Goal: Transaction & Acquisition: Book appointment/travel/reservation

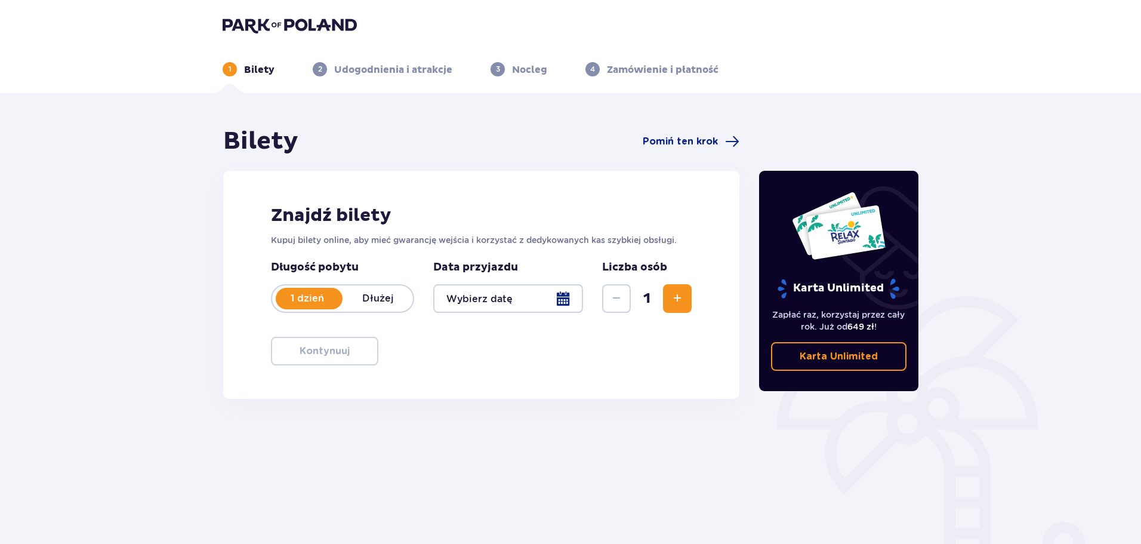
click at [670, 306] on span "Zwiększ" at bounding box center [677, 298] width 14 height 14
click at [564, 302] on div at bounding box center [508, 298] width 150 height 29
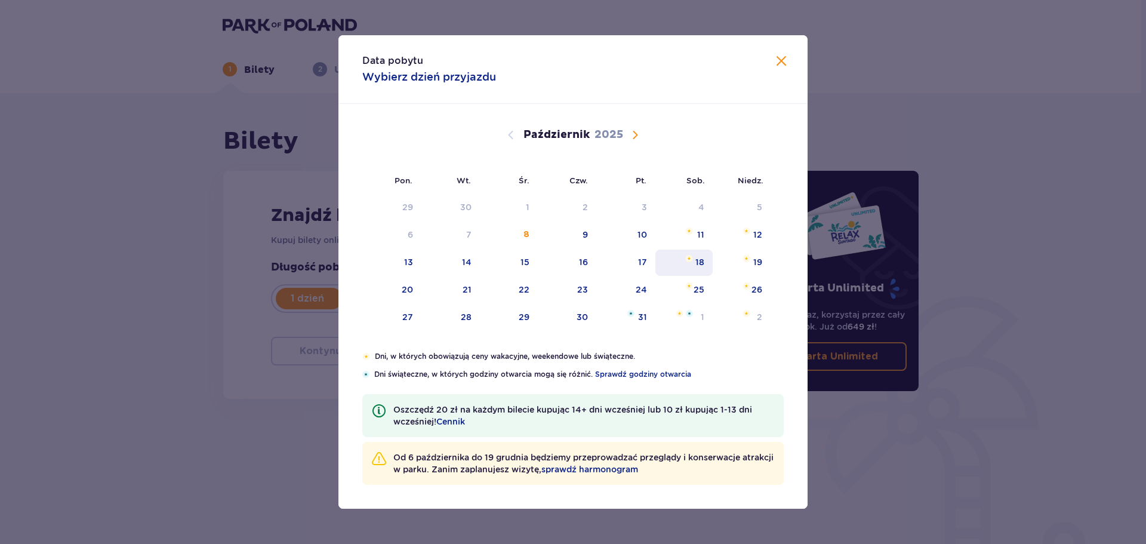
click at [689, 266] on div "18" at bounding box center [684, 262] width 58 height 26
type input "[DATE]"
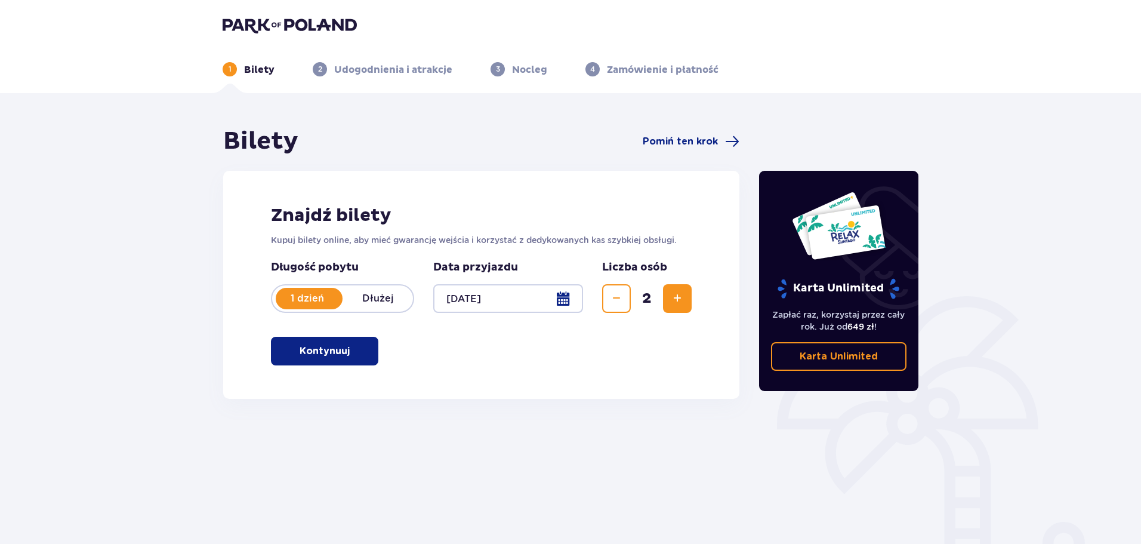
click at [339, 356] on p "Kontynuuj" at bounding box center [325, 350] width 50 height 13
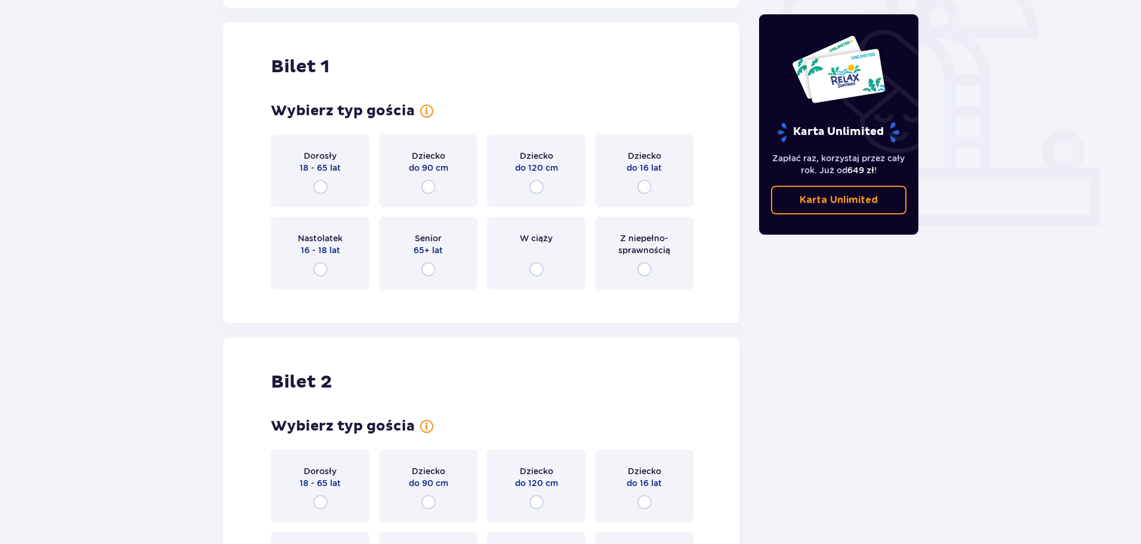
scroll to position [399, 0]
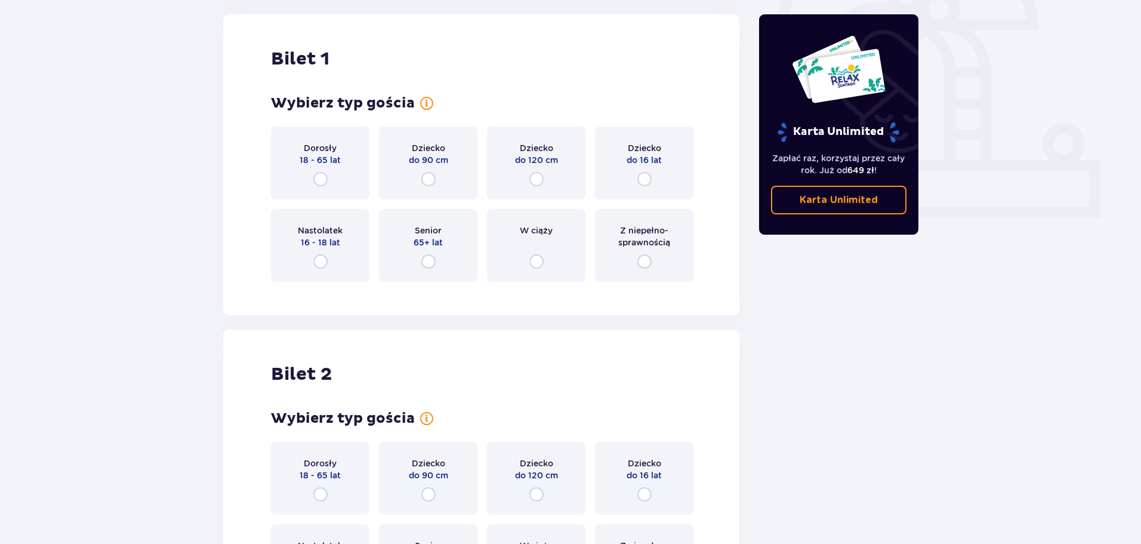
click at [322, 181] on input "radio" at bounding box center [320, 179] width 14 height 14
radio input "true"
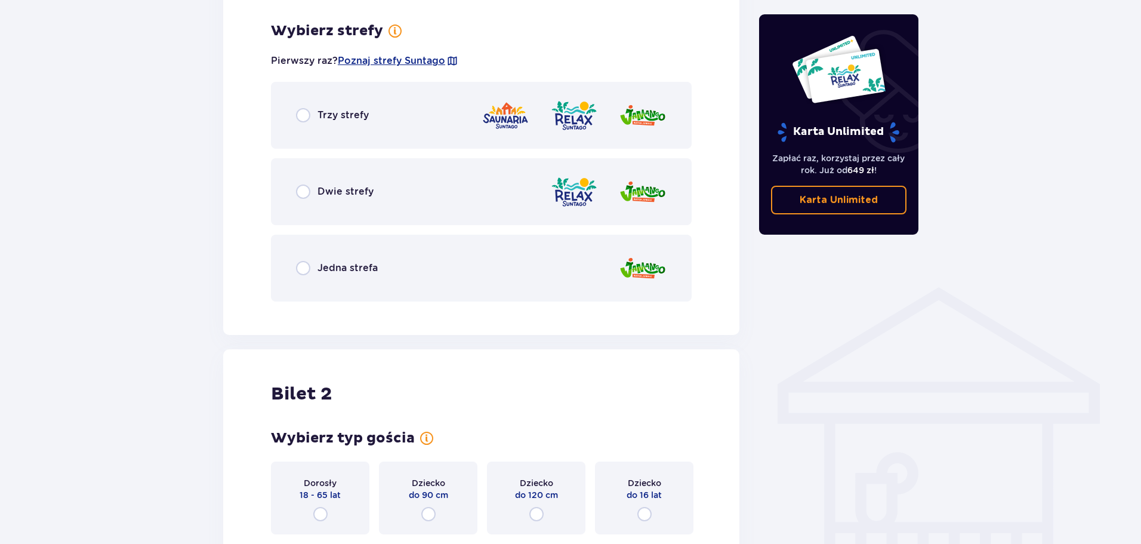
scroll to position [690, 0]
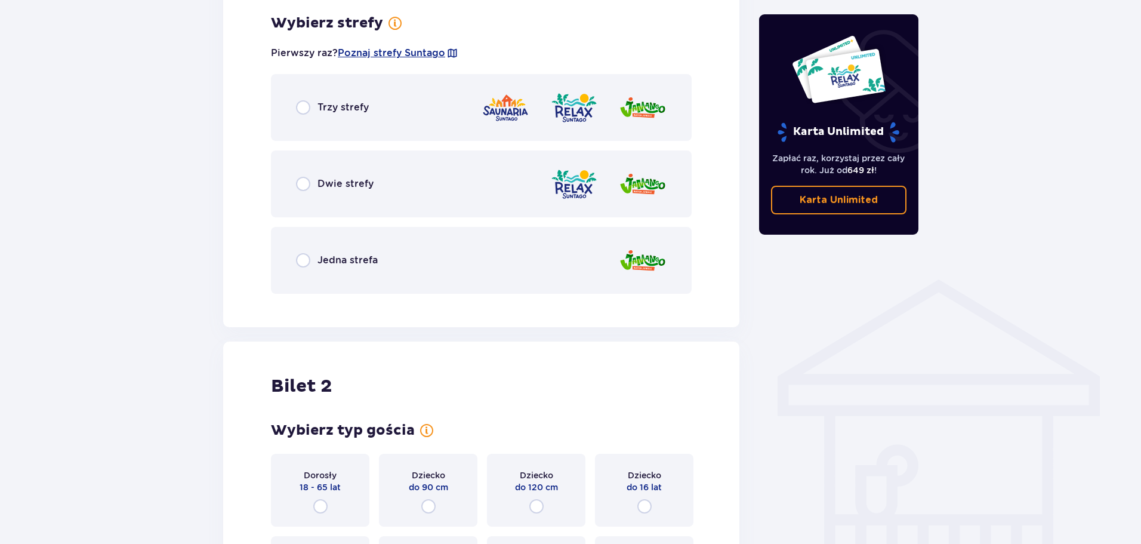
click at [299, 111] on input "radio" at bounding box center [303, 107] width 14 height 14
radio input "true"
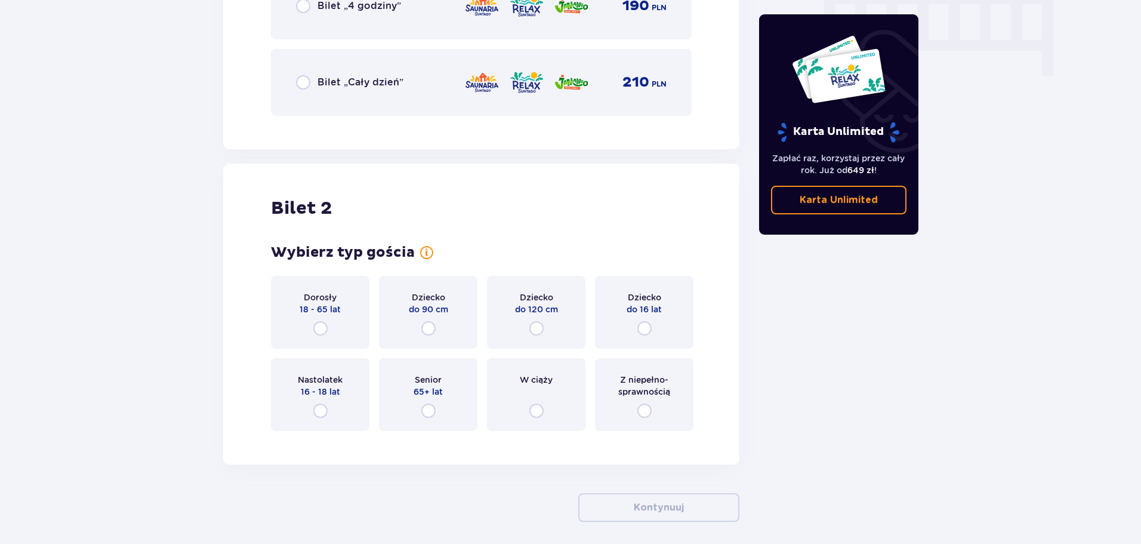
scroll to position [1232, 0]
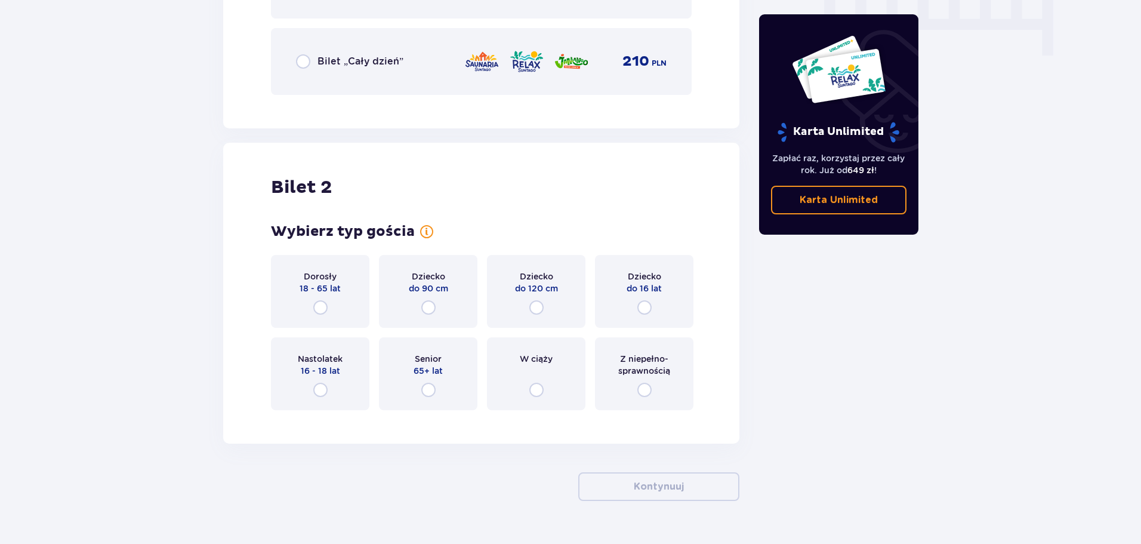
click at [316, 309] on input "radio" at bounding box center [320, 307] width 14 height 14
radio input "true"
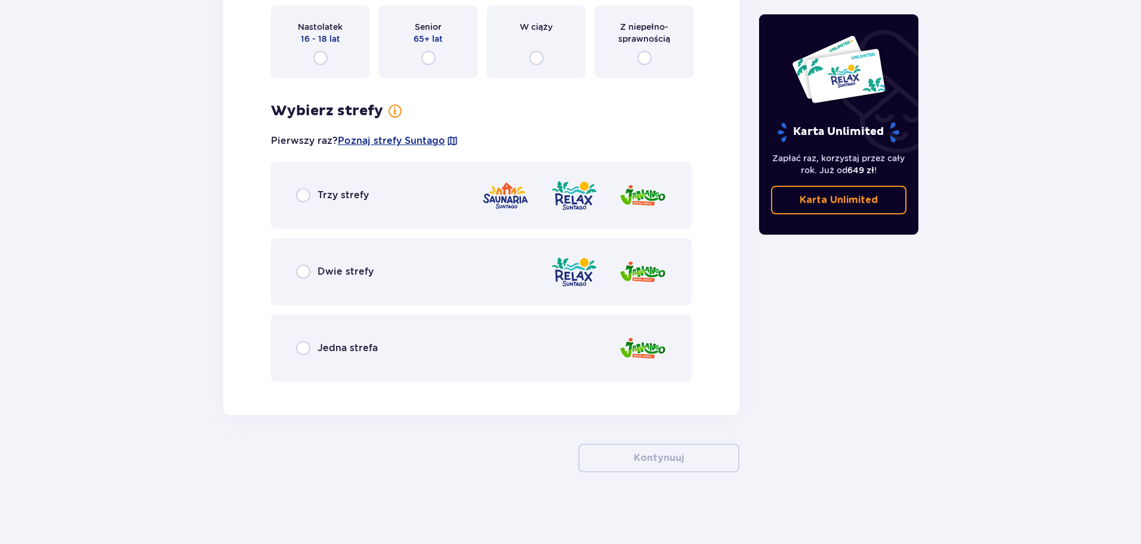
click at [301, 197] on input "radio" at bounding box center [303, 195] width 14 height 14
radio input "true"
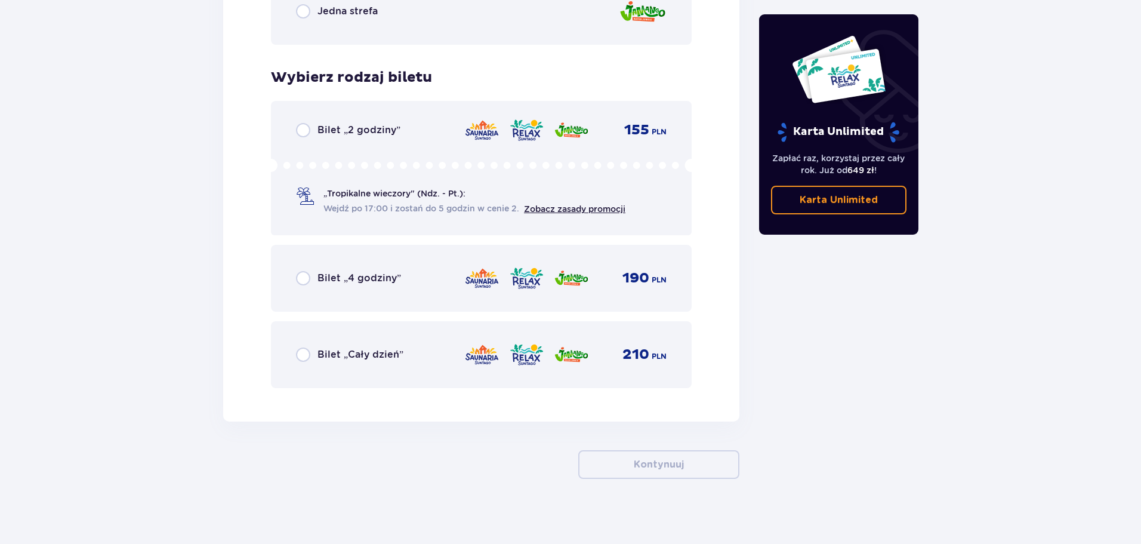
scroll to position [1907, 0]
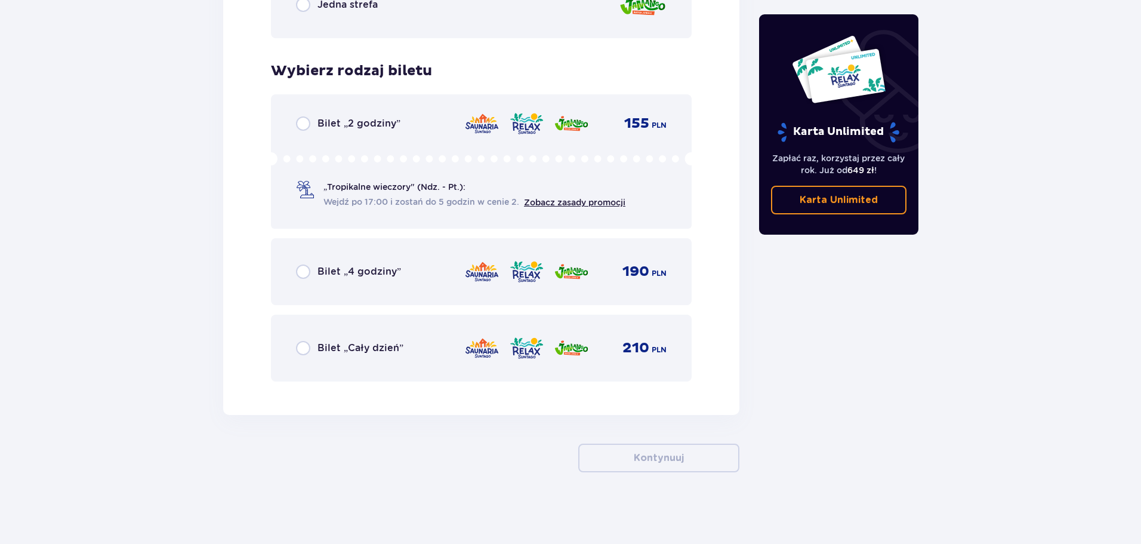
click at [303, 127] on input "radio" at bounding box center [303, 123] width 14 height 14
radio input "true"
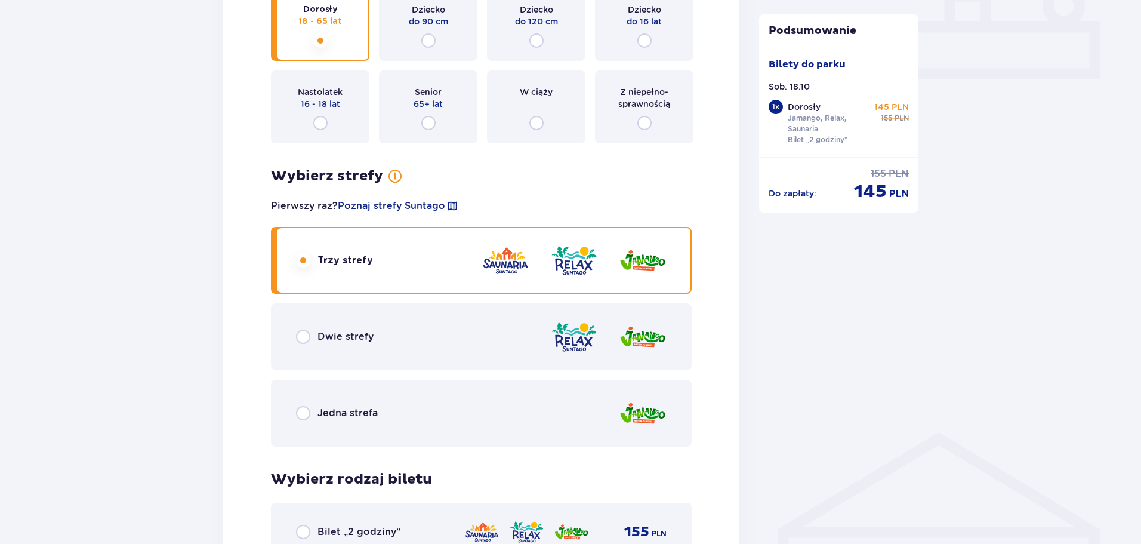
scroll to position [836, 0]
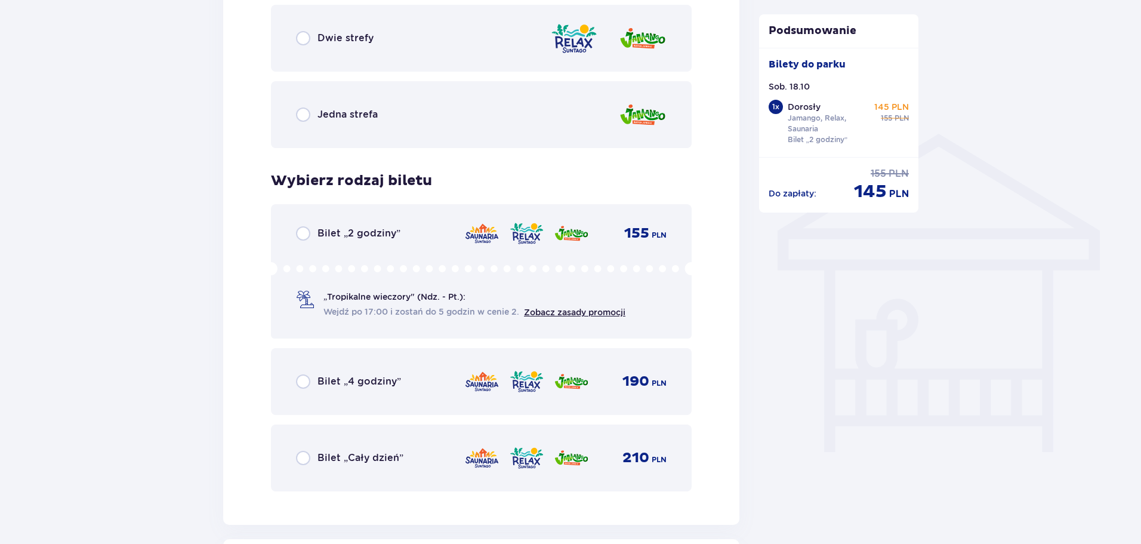
click at [310, 228] on input "radio" at bounding box center [303, 233] width 14 height 14
radio input "true"
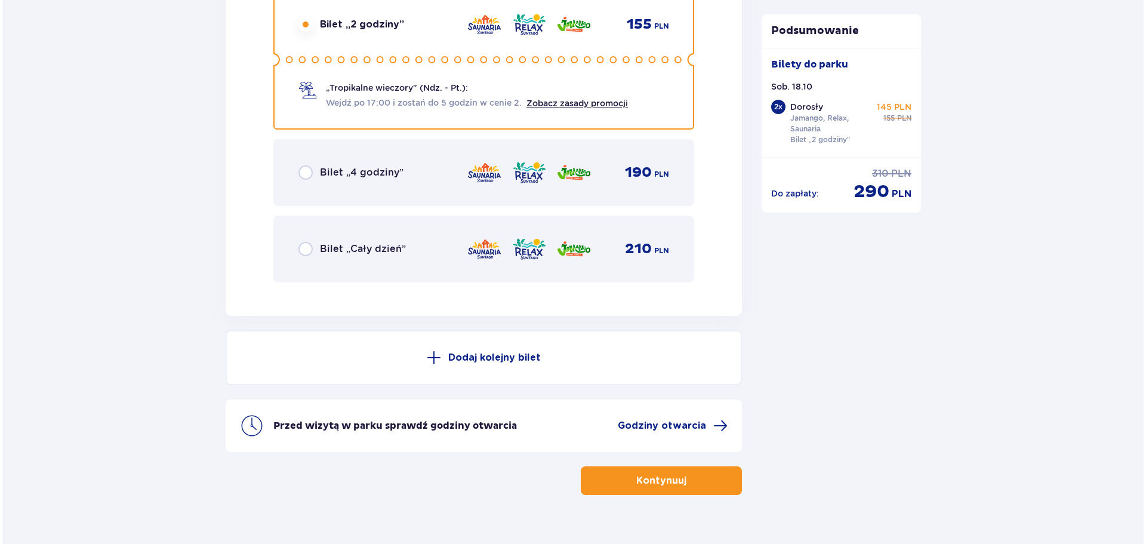
scroll to position [2029, 0]
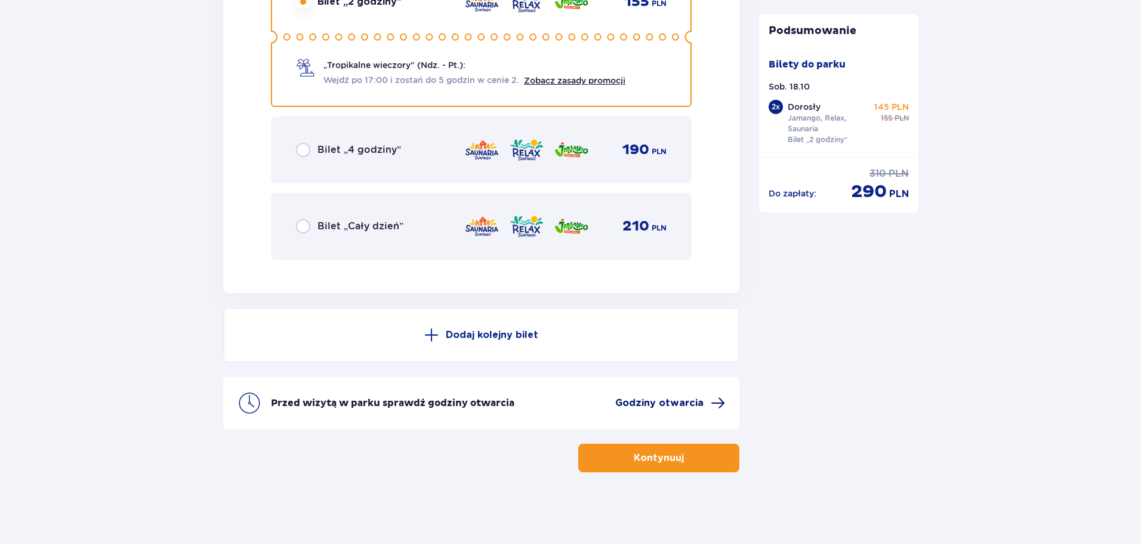
click at [675, 402] on span "Godziny otwarcia" at bounding box center [659, 402] width 88 height 13
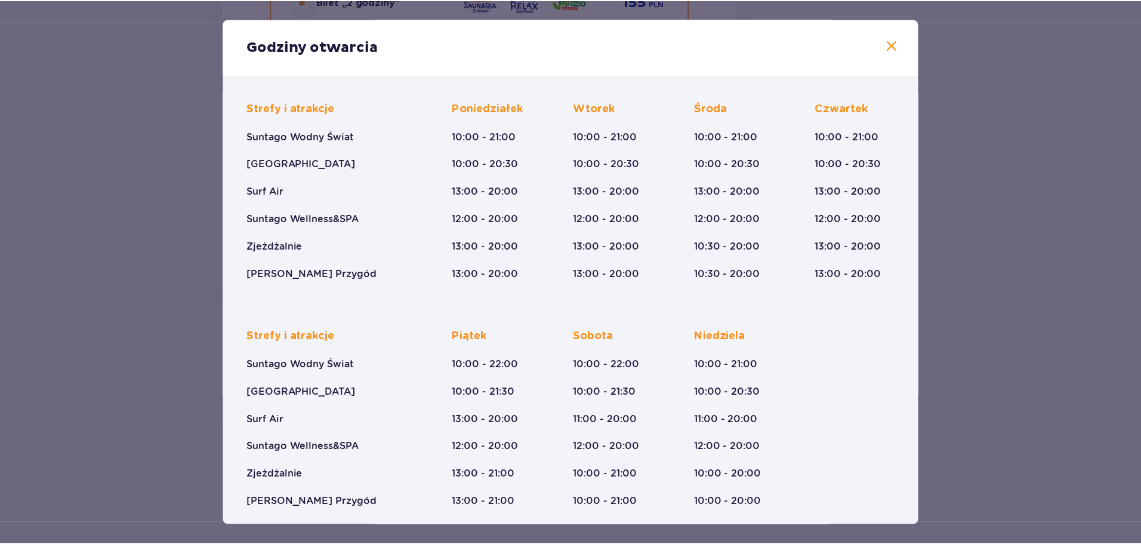
scroll to position [88, 0]
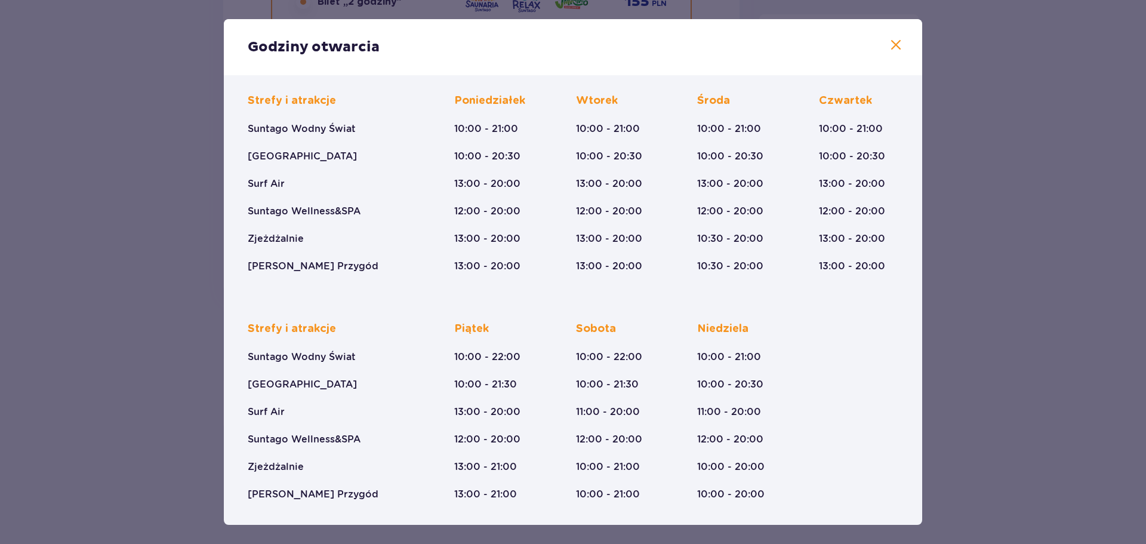
click at [893, 50] on span at bounding box center [896, 45] width 14 height 14
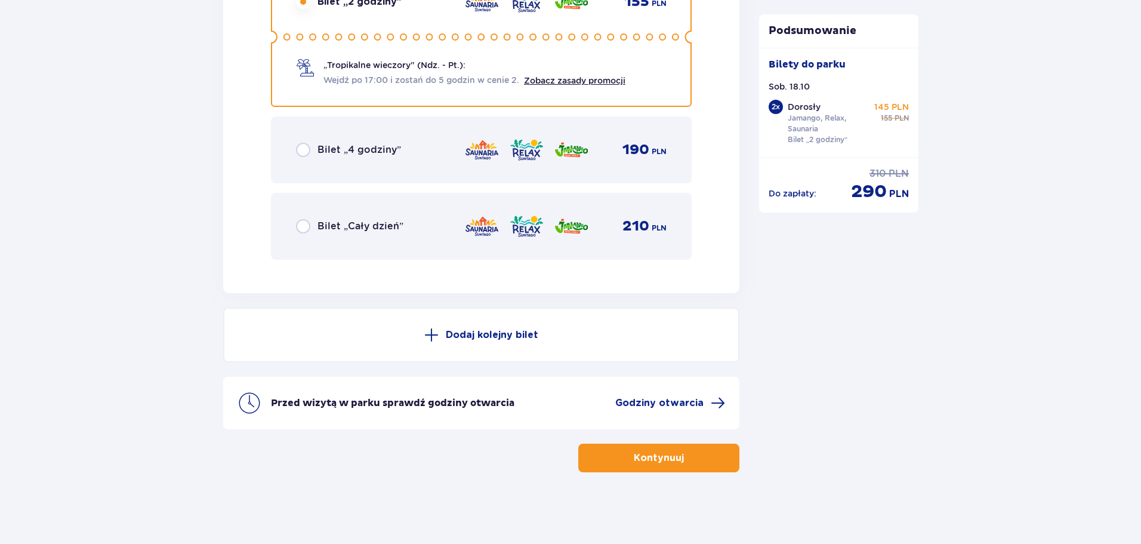
click at [667, 452] on p "Kontynuuj" at bounding box center [659, 457] width 50 height 13
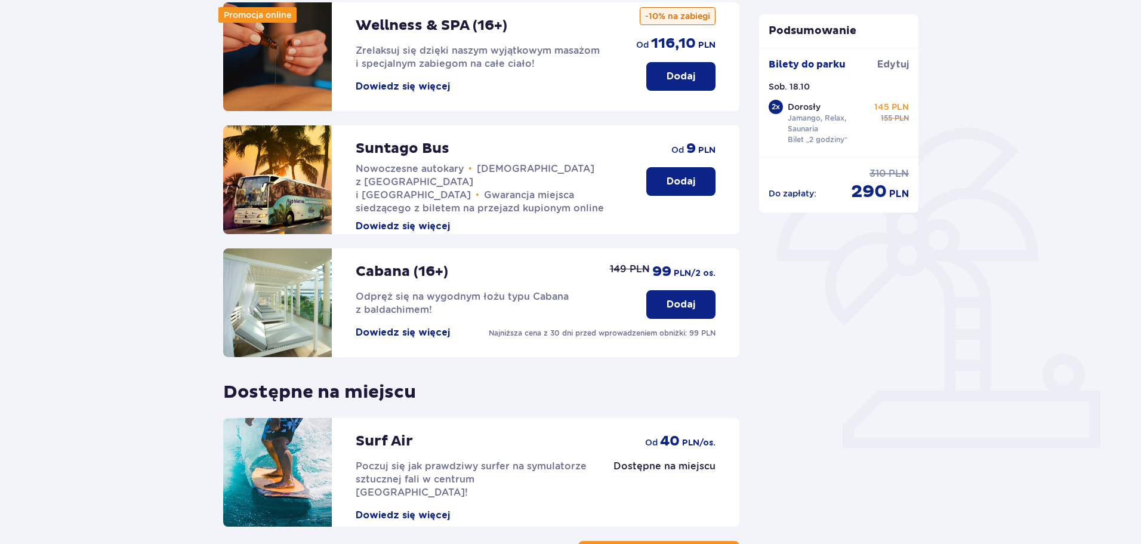
scroll to position [179, 0]
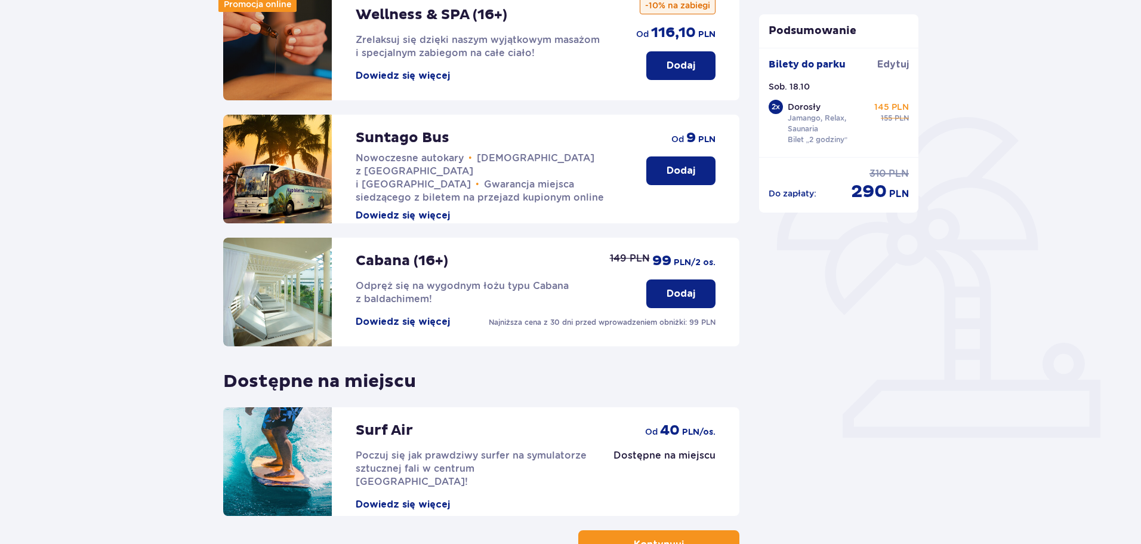
click at [686, 172] on p "Dodaj" at bounding box center [681, 170] width 29 height 13
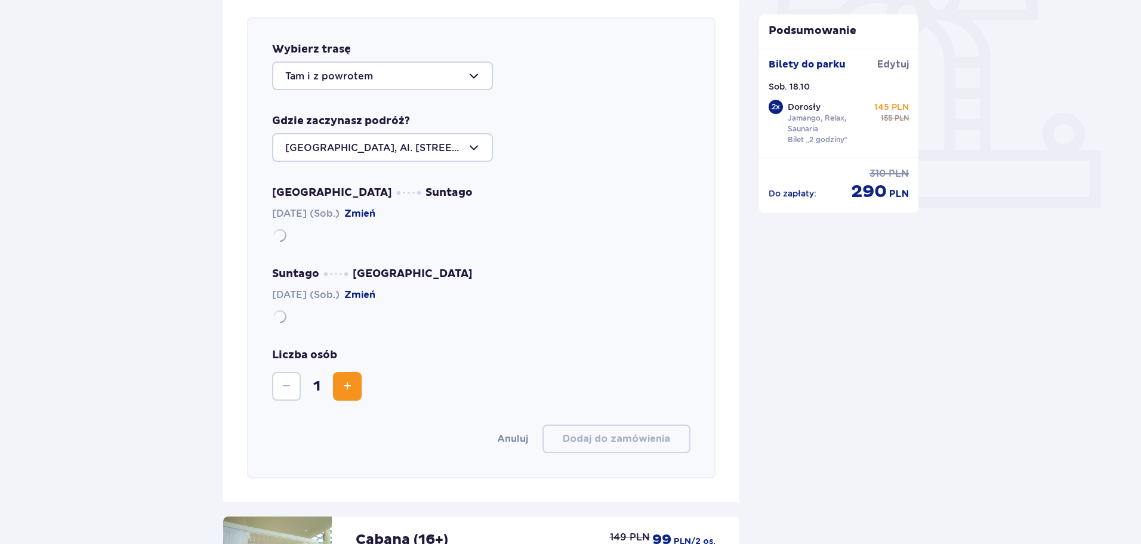
scroll to position [412, 0]
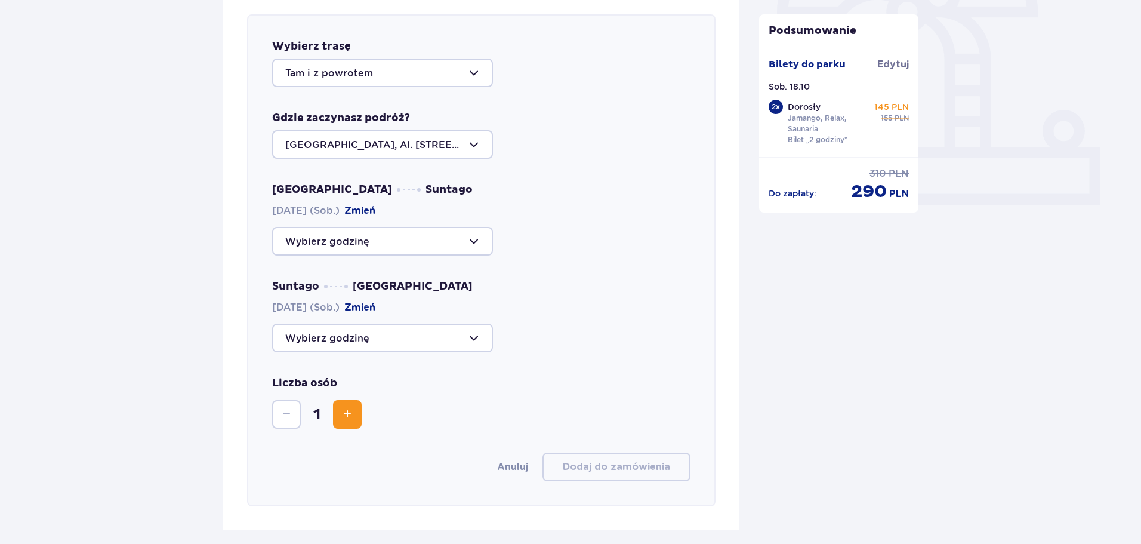
click at [461, 76] on div at bounding box center [382, 72] width 221 height 29
drag, startPoint x: 411, startPoint y: 101, endPoint x: 395, endPoint y: 113, distance: 20.9
click at [395, 113] on span "Tam i z powrotem" at bounding box center [382, 109] width 218 height 25
click at [484, 240] on div at bounding box center [382, 241] width 221 height 29
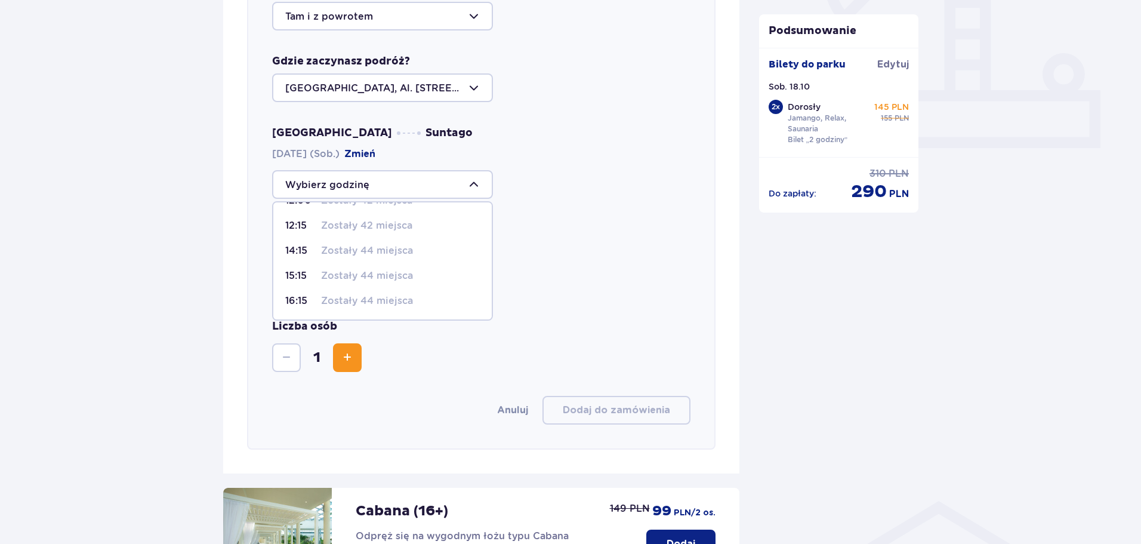
scroll to position [472, 0]
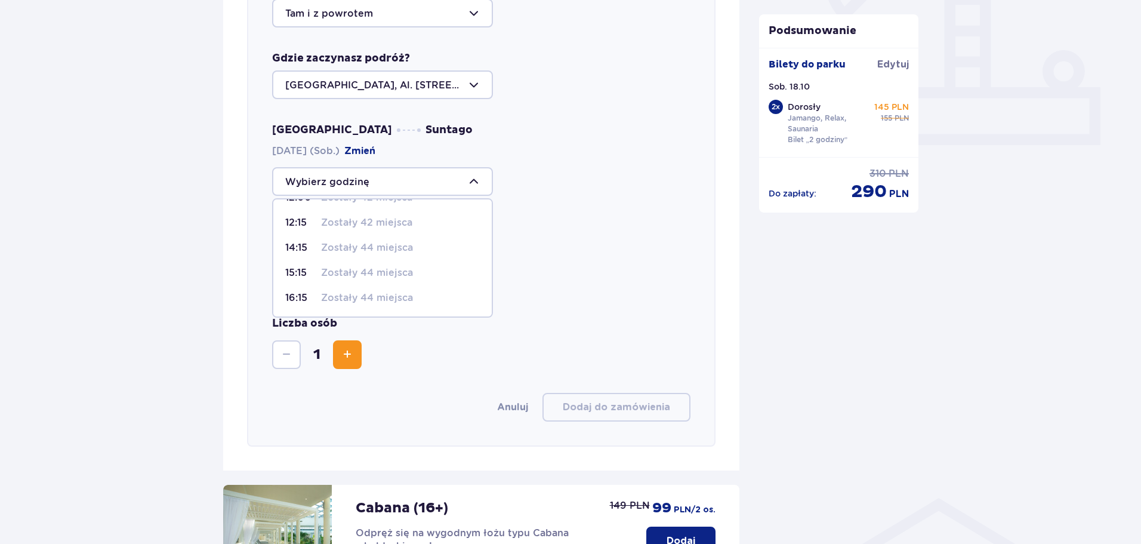
click at [332, 297] on p "Zostały 44 miejsca" at bounding box center [367, 297] width 92 height 13
type input "16:15"
click at [453, 281] on div at bounding box center [382, 278] width 221 height 29
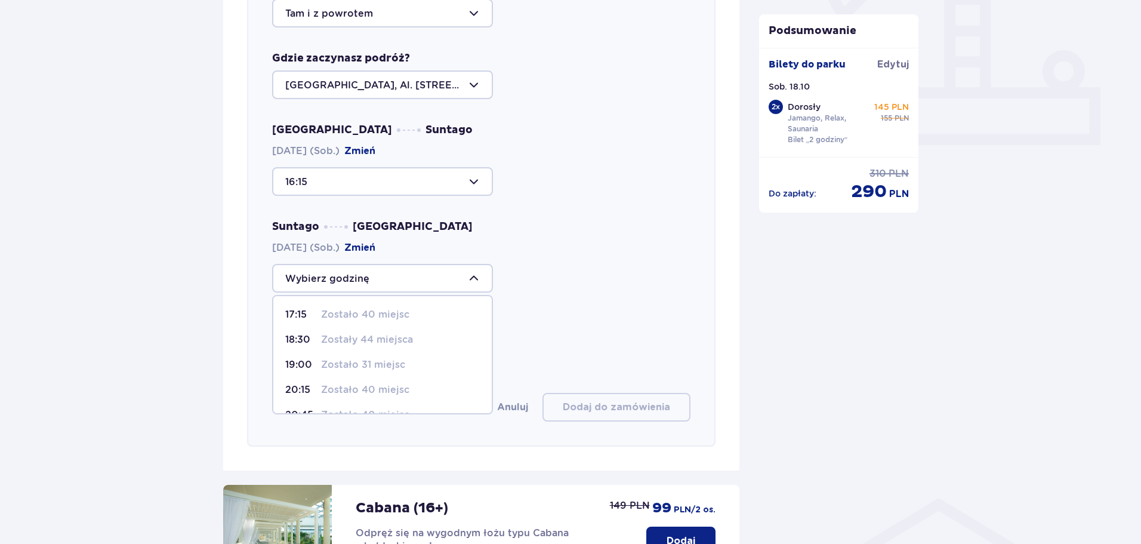
scroll to position [45, 0]
click at [377, 396] on p "Zostało 26 miejsc" at bounding box center [364, 394] width 87 height 13
type input "22:15"
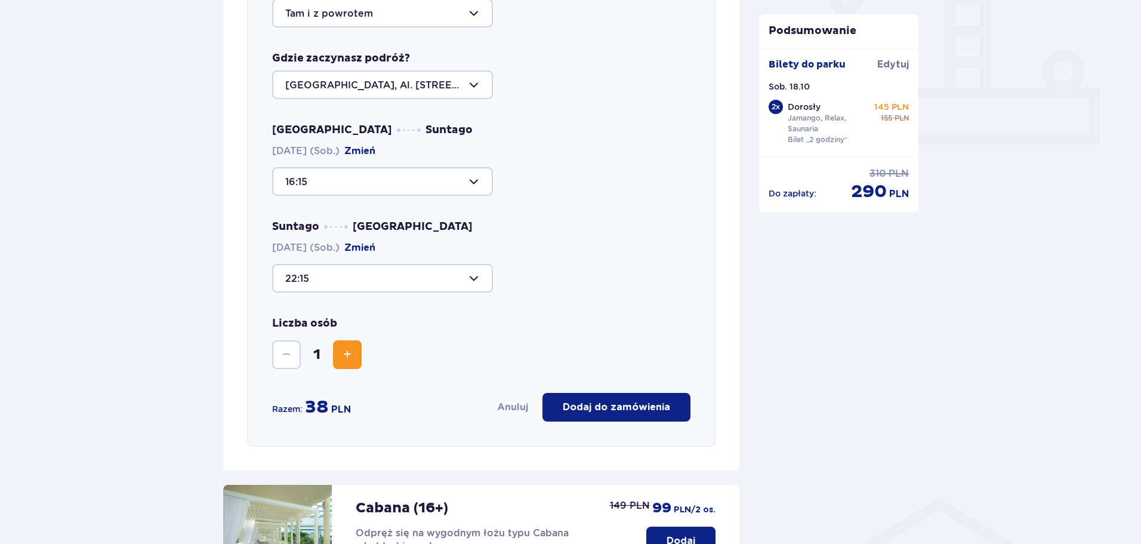
click at [613, 403] on p "Dodaj do zamówienia" at bounding box center [616, 407] width 107 height 13
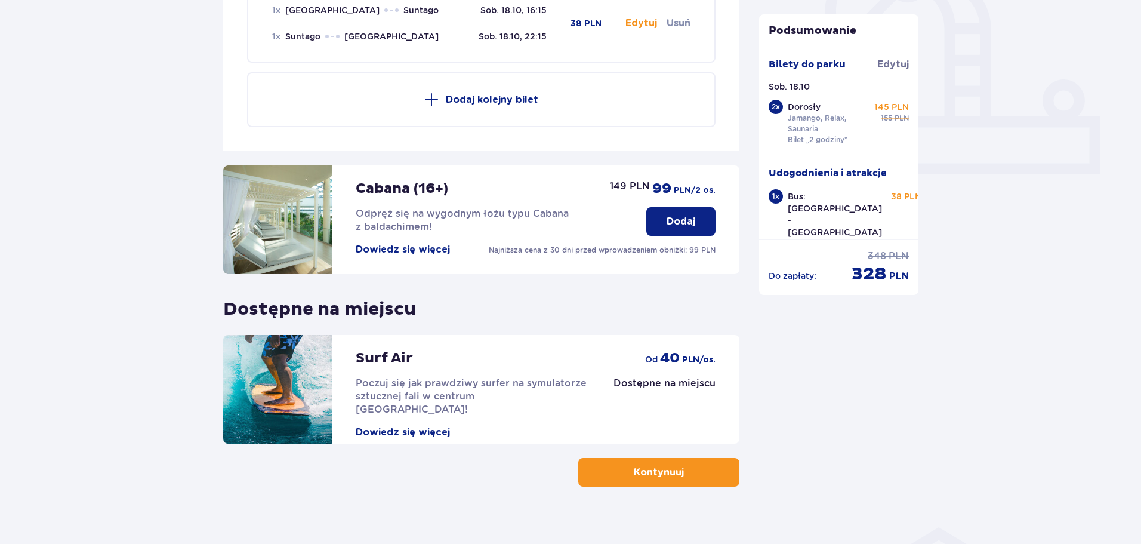
scroll to position [457, 0]
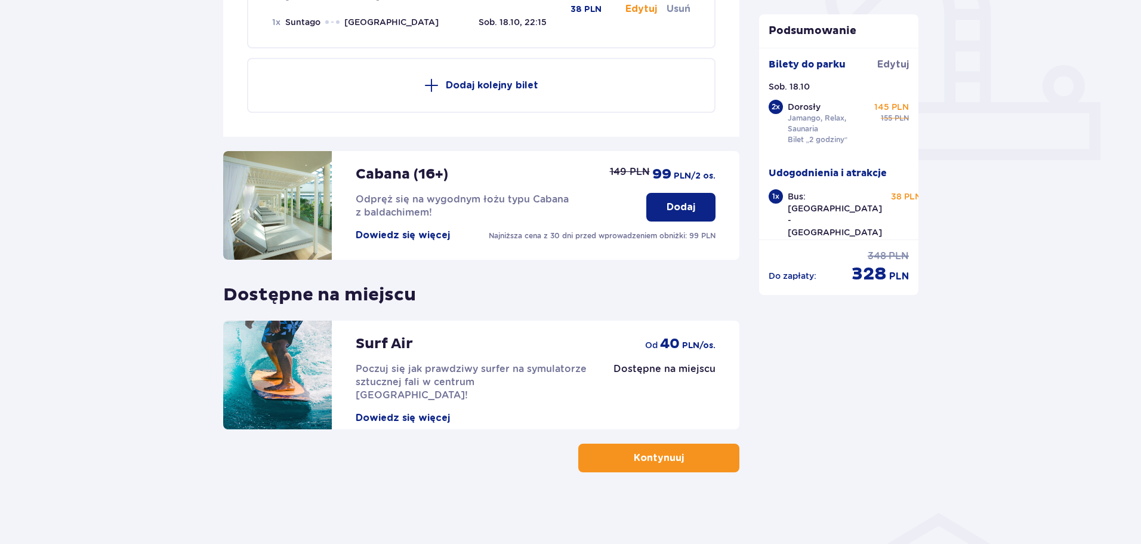
click at [674, 463] on button "Kontynuuj" at bounding box center [658, 457] width 161 height 29
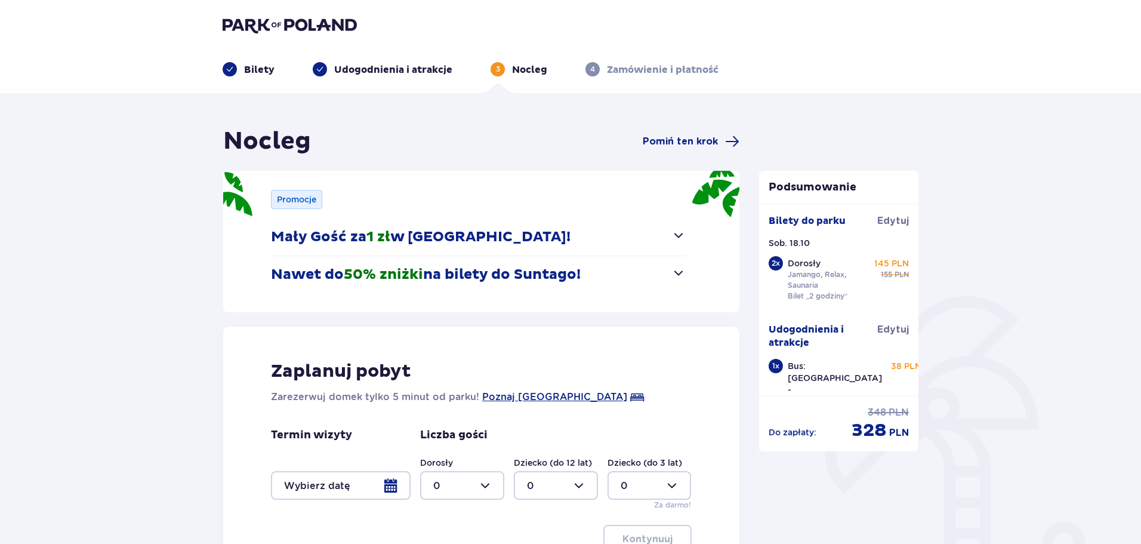
click at [679, 272] on span "button" at bounding box center [679, 273] width 14 height 14
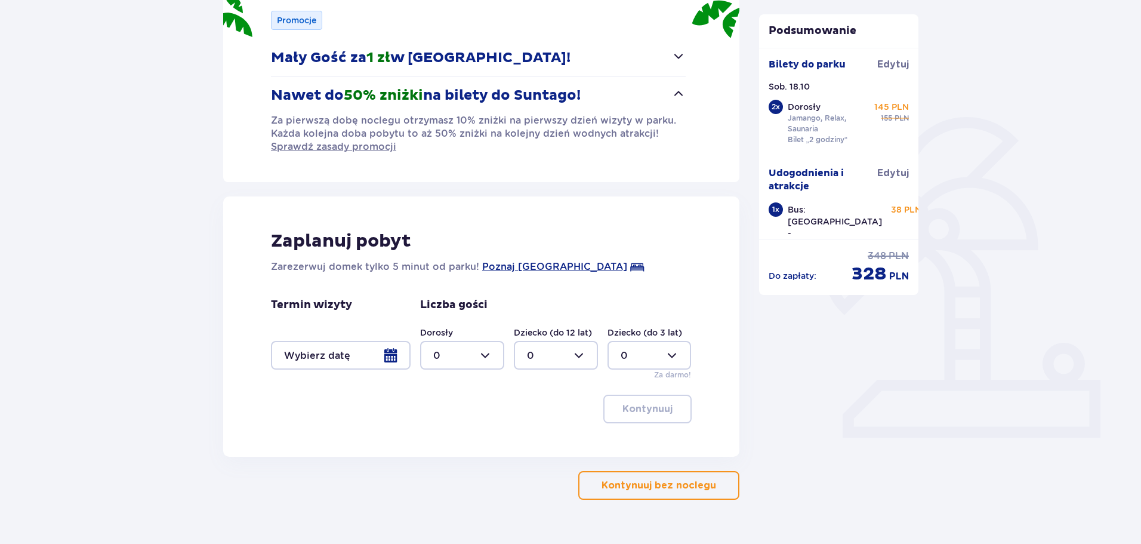
scroll to position [207, 0]
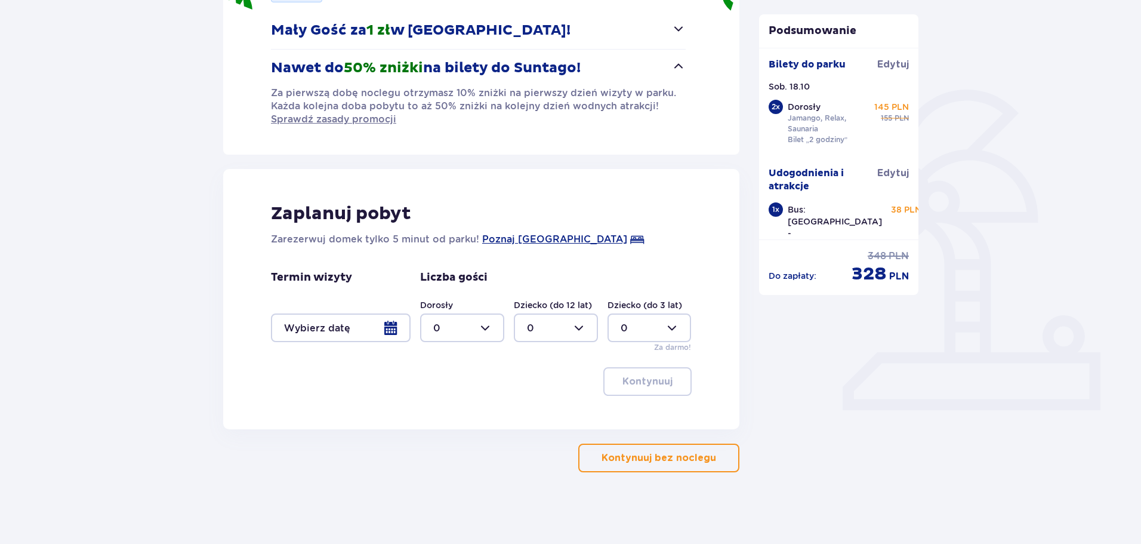
click at [393, 331] on div at bounding box center [341, 327] width 140 height 29
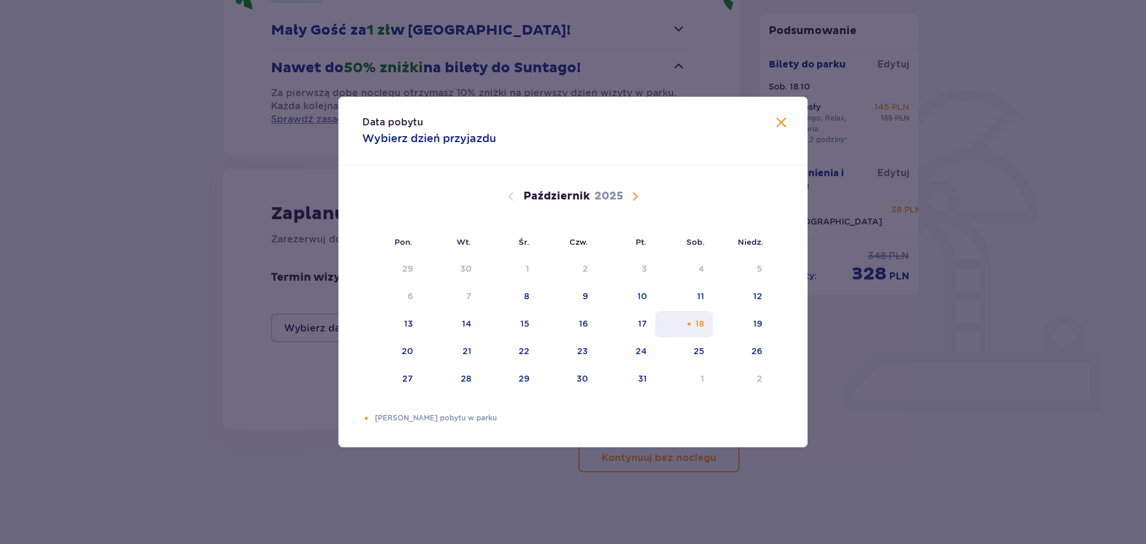
click at [682, 329] on div "18" at bounding box center [684, 324] width 58 height 26
click at [723, 329] on div "19" at bounding box center [742, 324] width 58 height 26
type input "[DATE] - [DATE]"
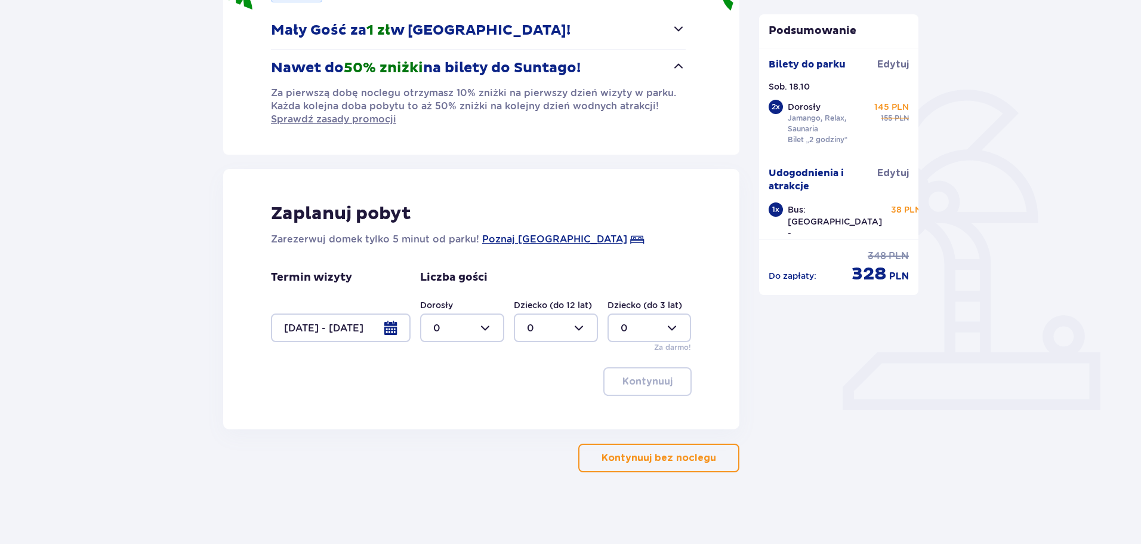
click at [494, 325] on div at bounding box center [462, 327] width 84 height 29
click at [448, 411] on div "2" at bounding box center [462, 414] width 58 height 13
type input "2"
click at [645, 386] on p "Kontynuuj" at bounding box center [648, 381] width 50 height 13
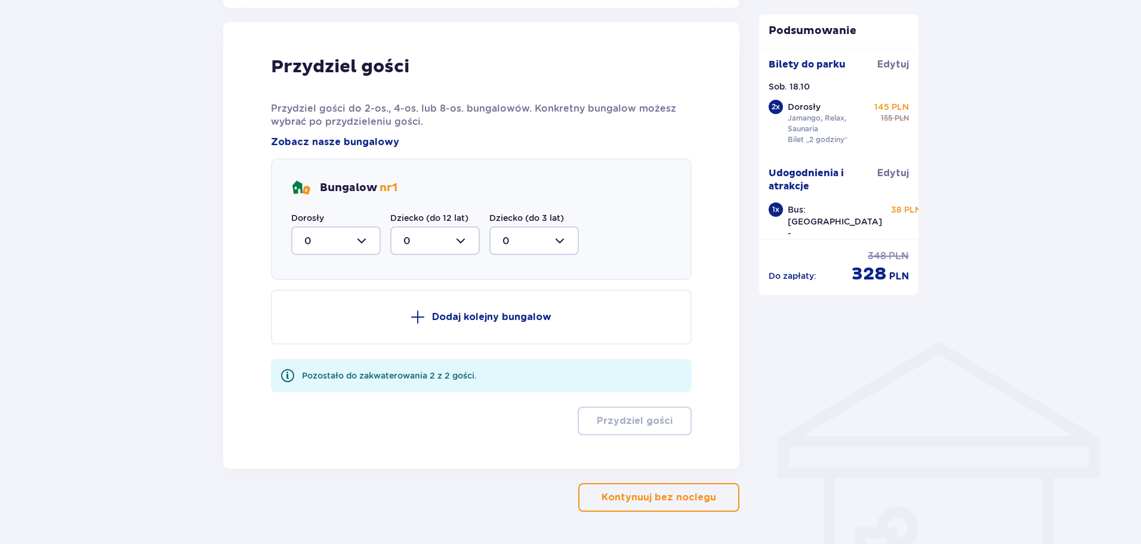
scroll to position [636, 0]
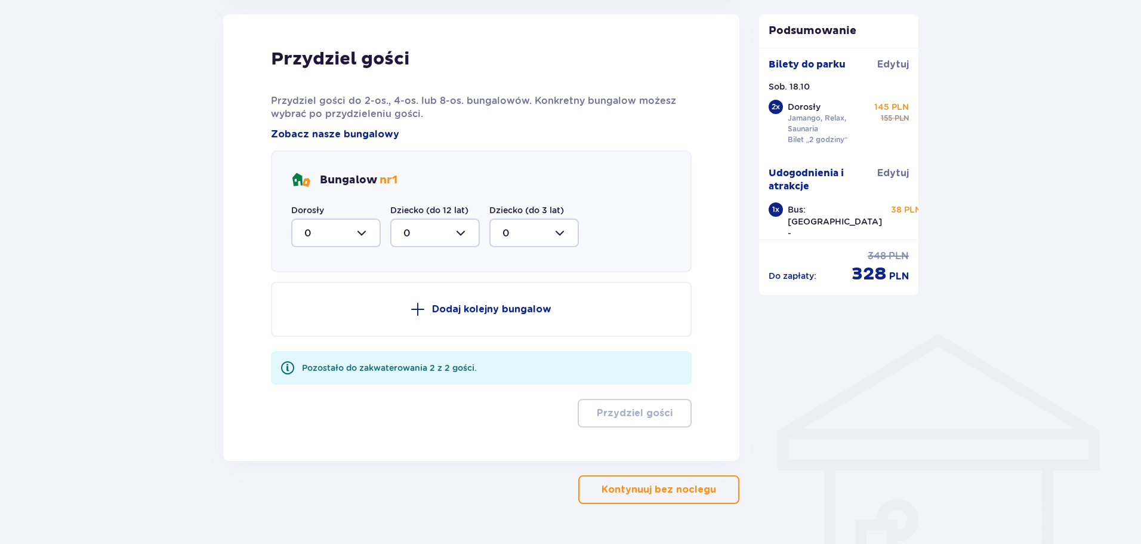
click at [373, 228] on div at bounding box center [336, 232] width 90 height 29
click at [319, 324] on div "2" at bounding box center [335, 319] width 63 height 13
type input "2"
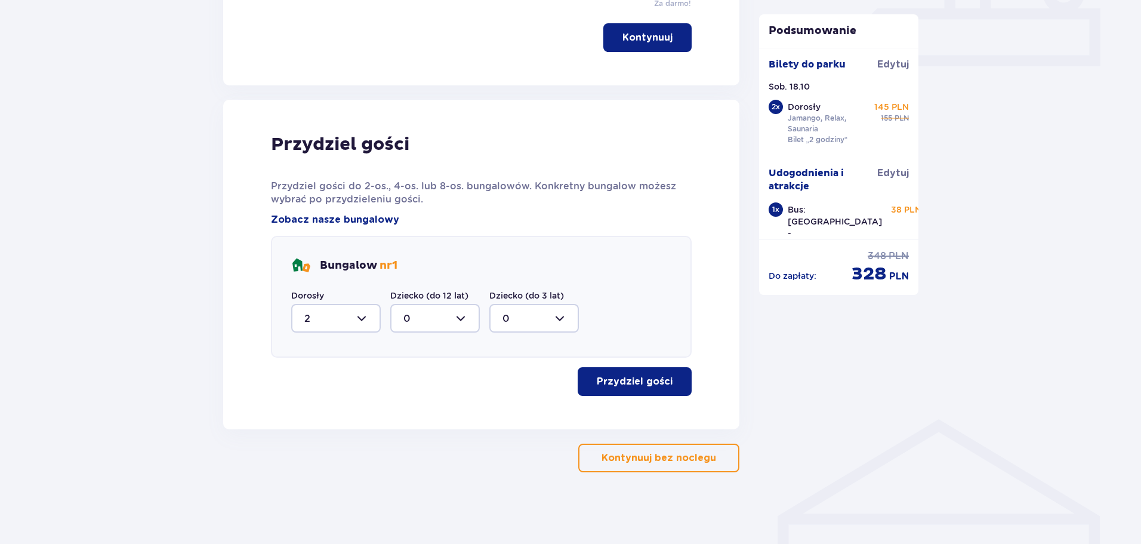
click at [666, 383] on button "Przydziel gości" at bounding box center [635, 381] width 114 height 29
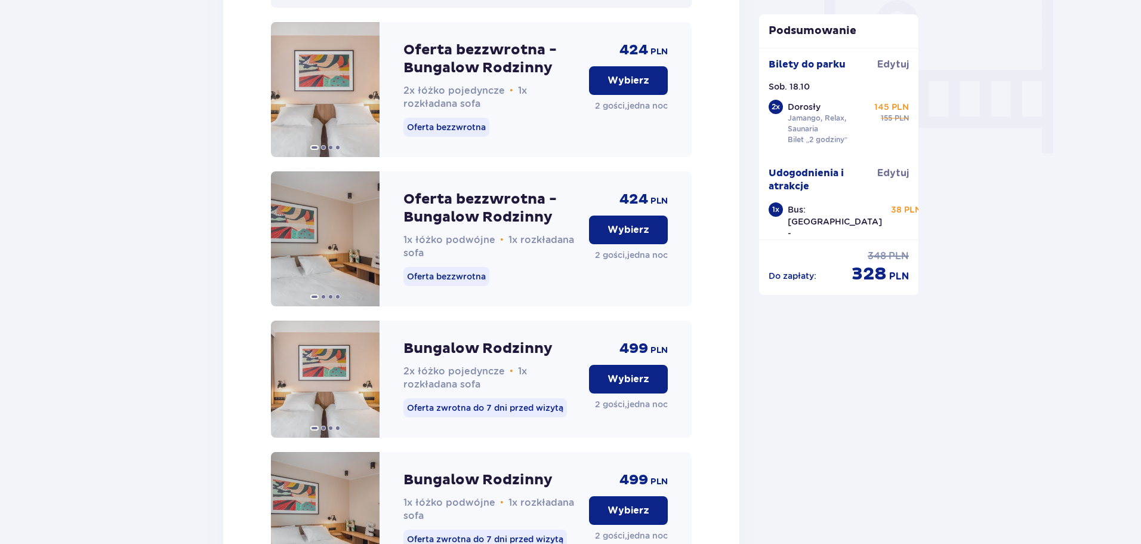
scroll to position [920, 0]
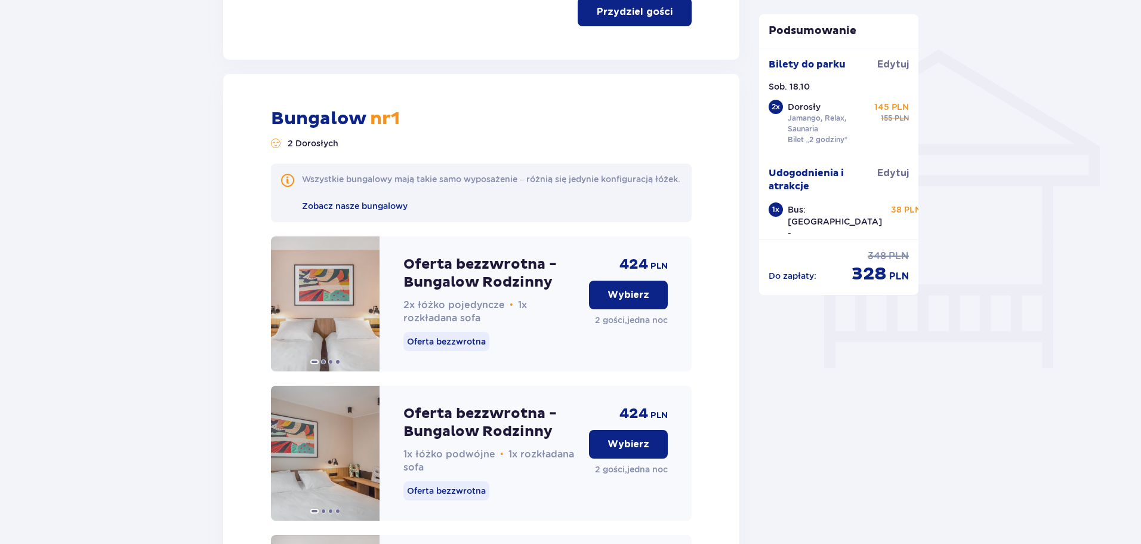
click at [641, 301] on p "Wybierz" at bounding box center [629, 294] width 42 height 13
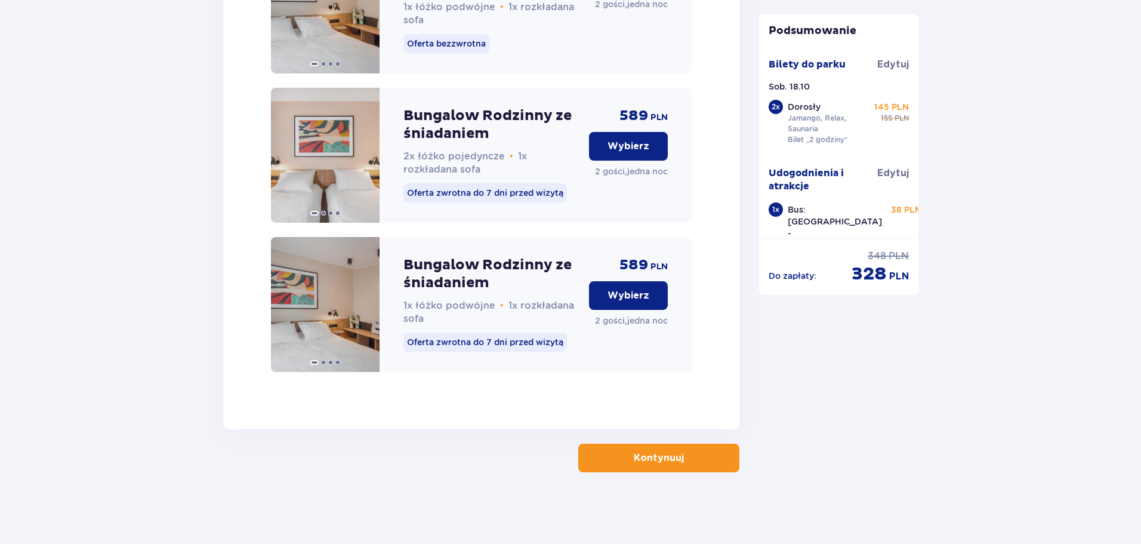
click at [672, 454] on p "Kontynuuj" at bounding box center [659, 457] width 50 height 13
